Goal: Navigation & Orientation: Understand site structure

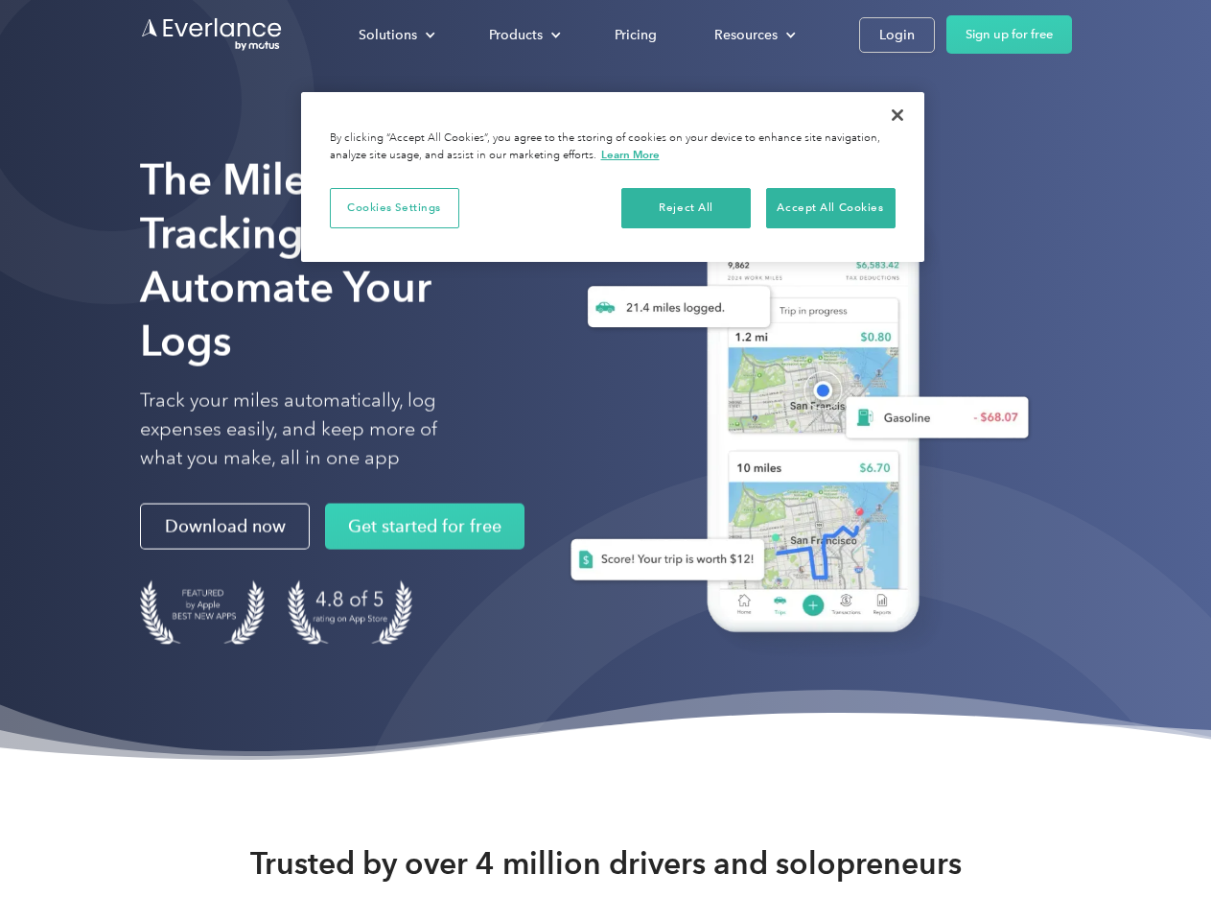
click at [396, 35] on div "Solutions" at bounding box center [388, 35] width 59 height 24
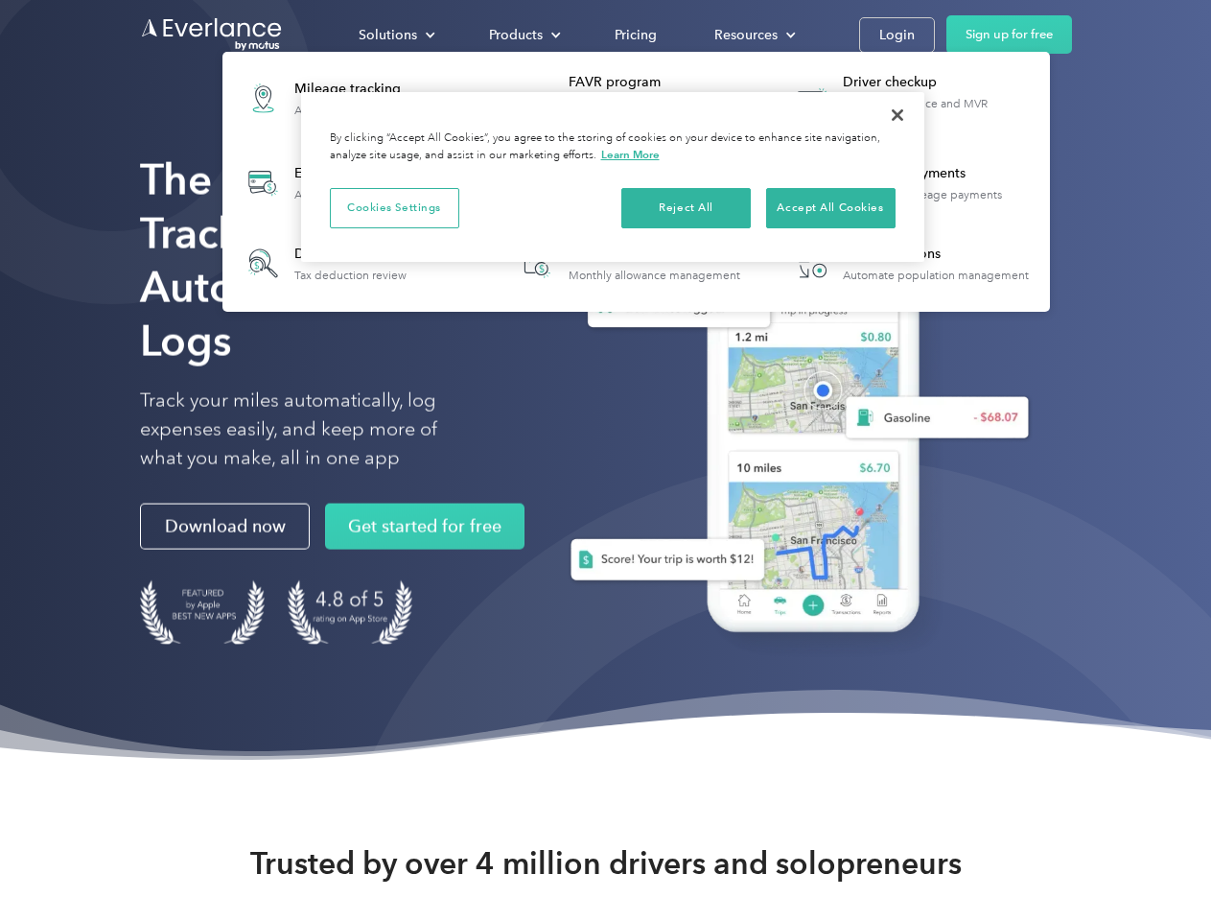
click at [523, 35] on div "Products" at bounding box center [516, 35] width 54 height 24
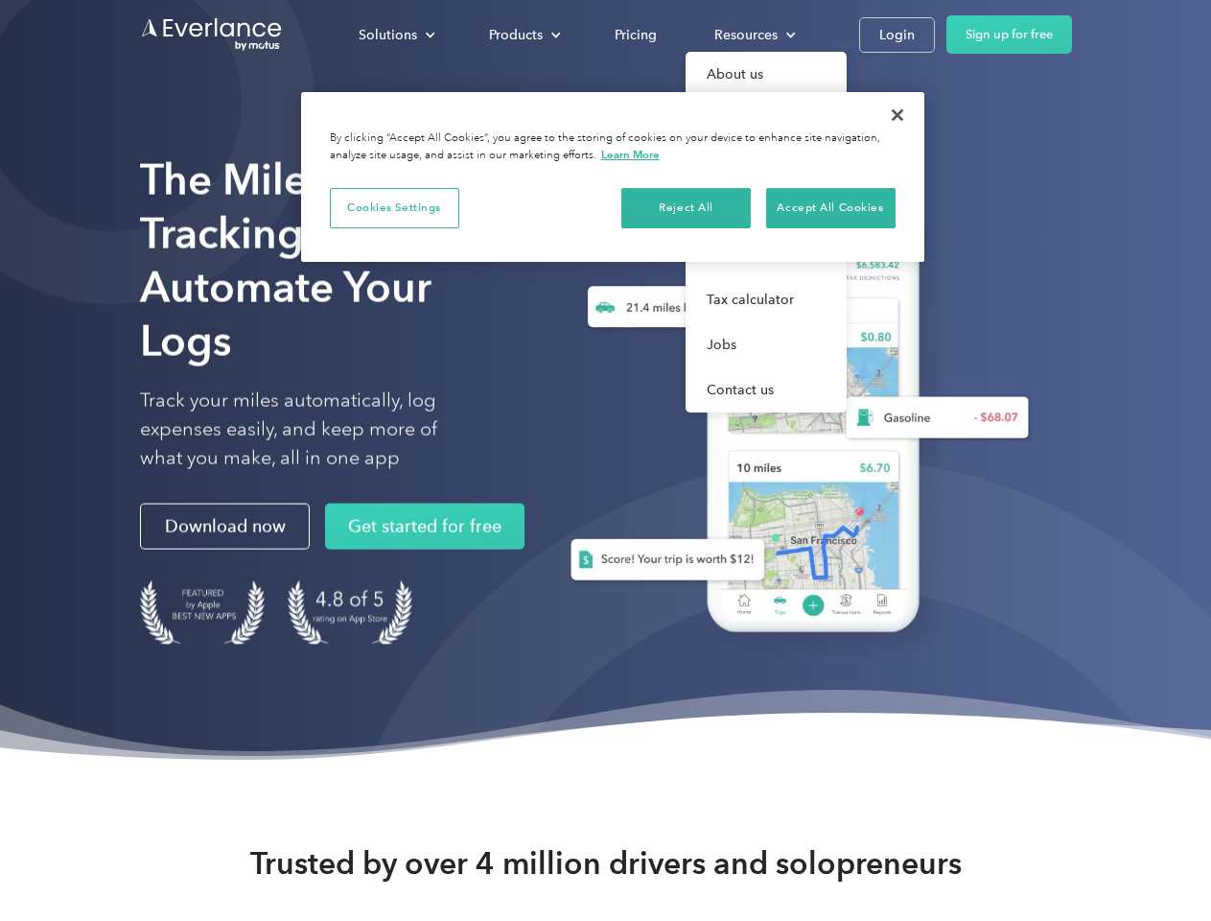
click at [753, 35] on div "Resources" at bounding box center [746, 35] width 63 height 24
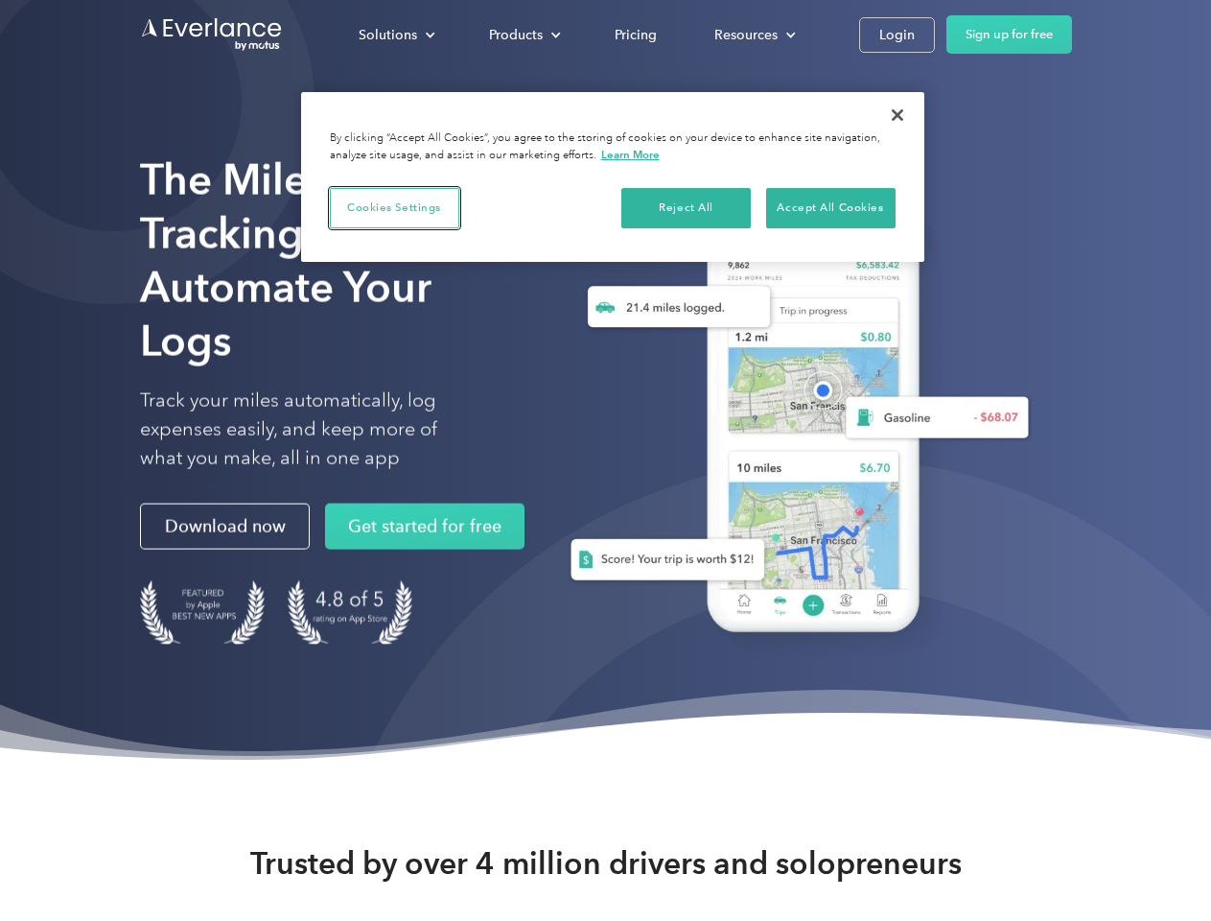
click at [394, 207] on button "Cookies Settings" at bounding box center [394, 208] width 129 height 40
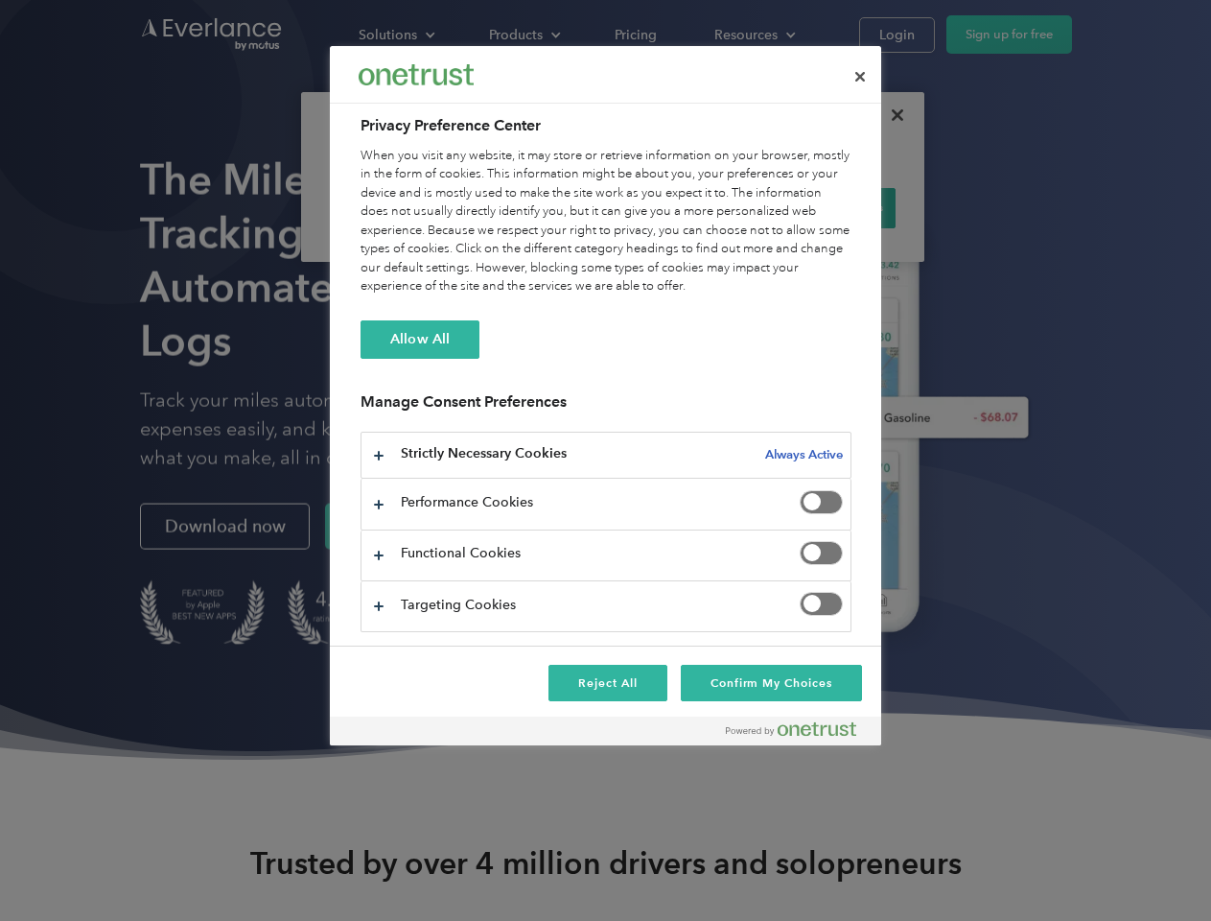
click at [687, 207] on div "When you visit any website, it may store or retrieve information on your browse…" at bounding box center [606, 222] width 491 height 150
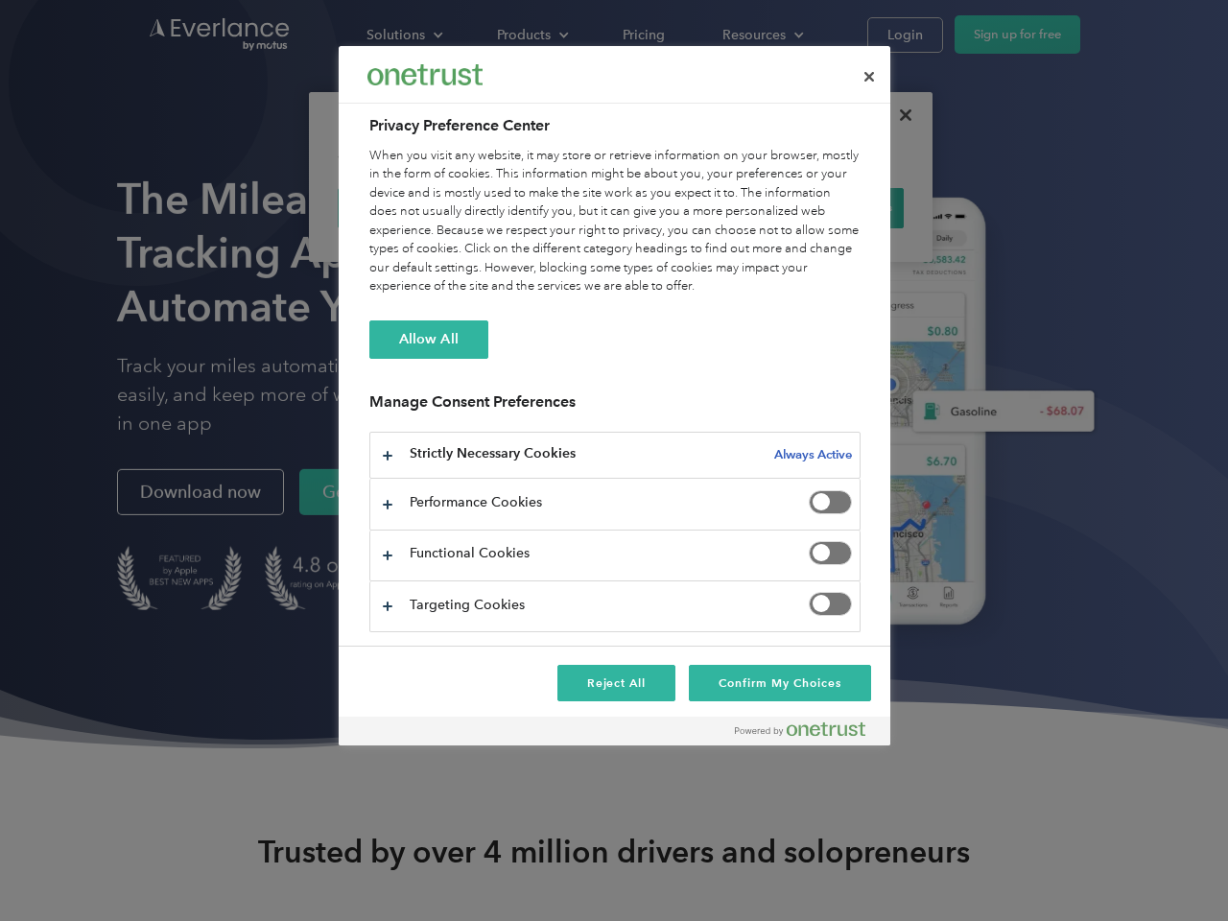
click at [831, 207] on div "When you visit any website, it may store or retrieve information on your browse…" at bounding box center [614, 222] width 491 height 150
click at [898, 115] on div at bounding box center [614, 460] width 1228 height 921
